Goal: Find specific page/section: Find specific page/section

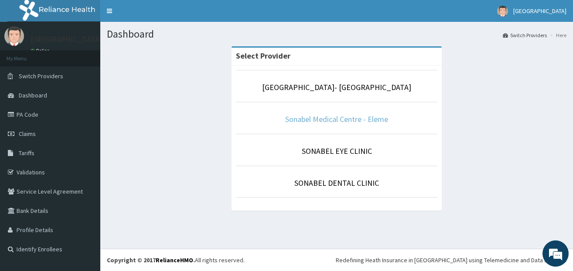
click at [347, 120] on link "Sonabel Medical Centre - Eleme" at bounding box center [336, 119] width 103 height 10
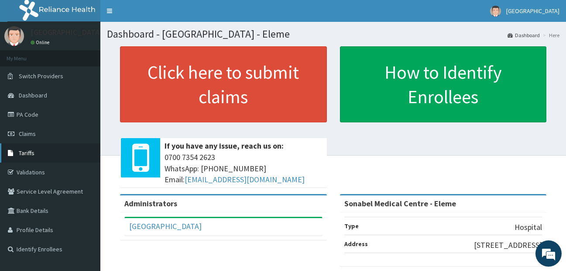
click at [22, 154] on span "Tariffs" at bounding box center [27, 153] width 16 height 8
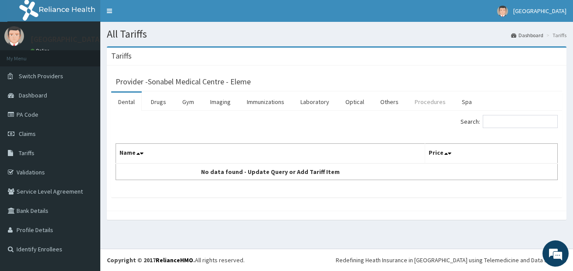
click at [435, 99] on link "Procedures" at bounding box center [430, 102] width 45 height 18
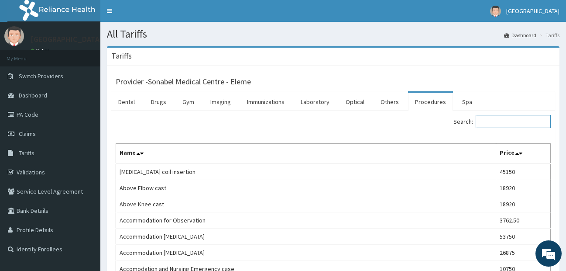
click at [521, 123] on input "Search:" at bounding box center [513, 121] width 75 height 13
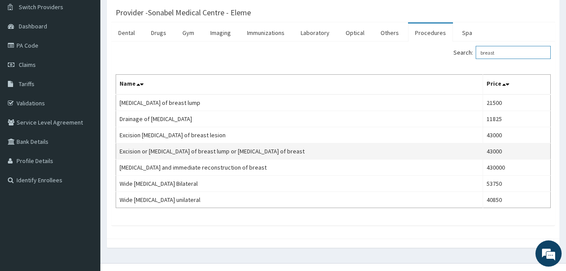
scroll to position [83, 0]
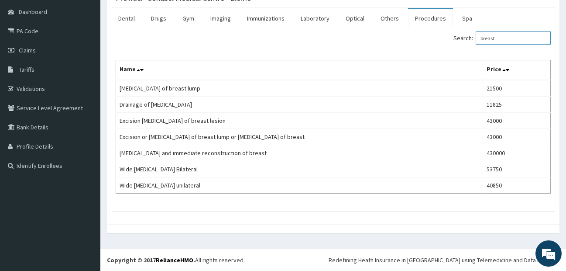
type input "breast"
